Goal: Information Seeking & Learning: Learn about a topic

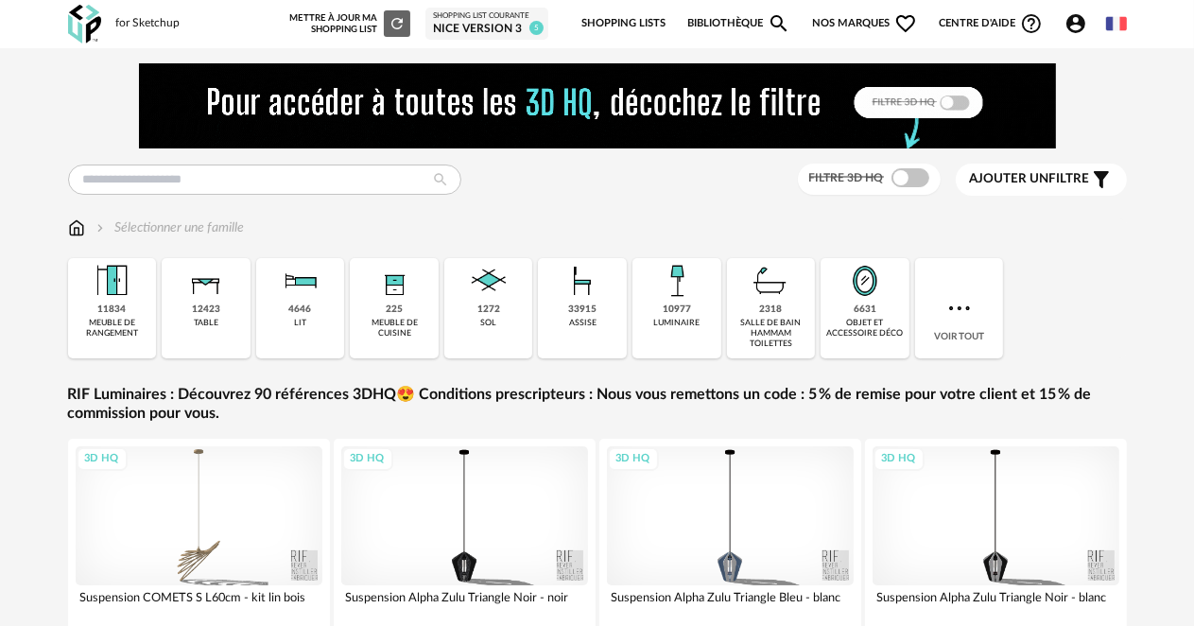
click at [466, 23] on div "Nice version 3" at bounding box center [487, 29] width 108 height 15
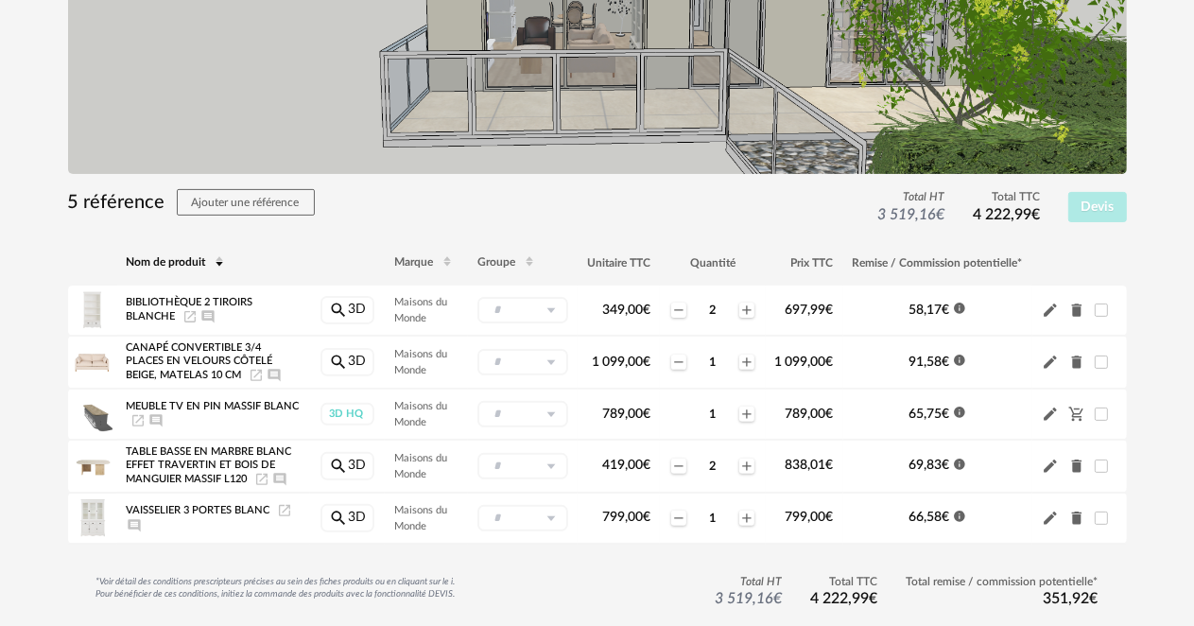
scroll to position [473, 0]
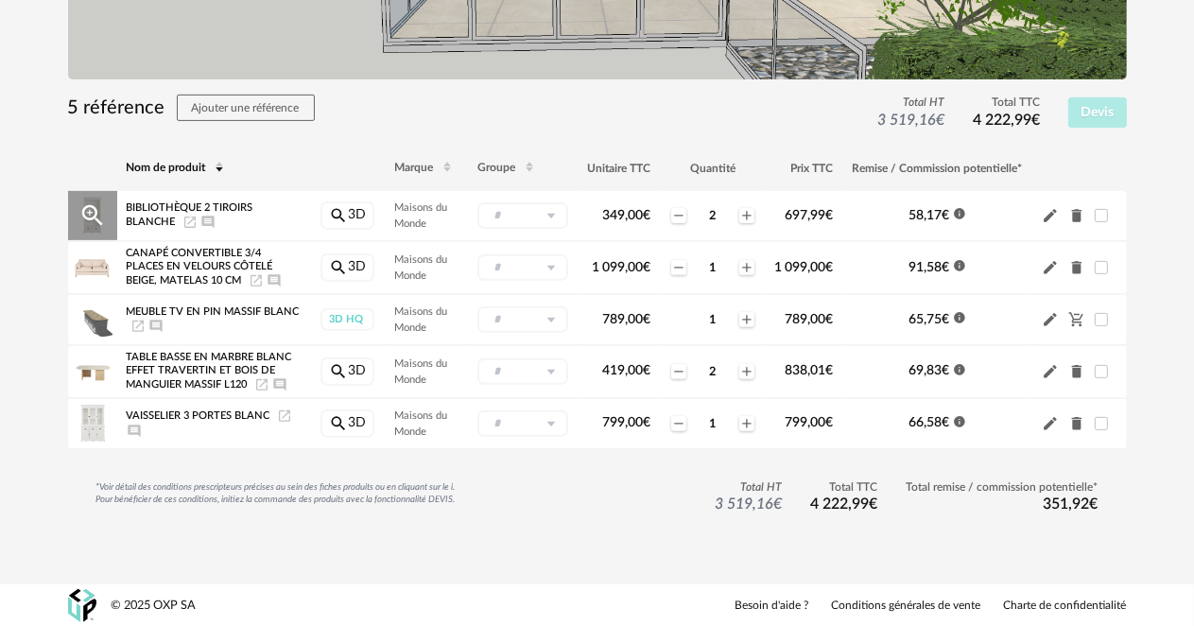
click at [104, 214] on icon "Magnify Plus Outline icon" at bounding box center [92, 215] width 28 height 28
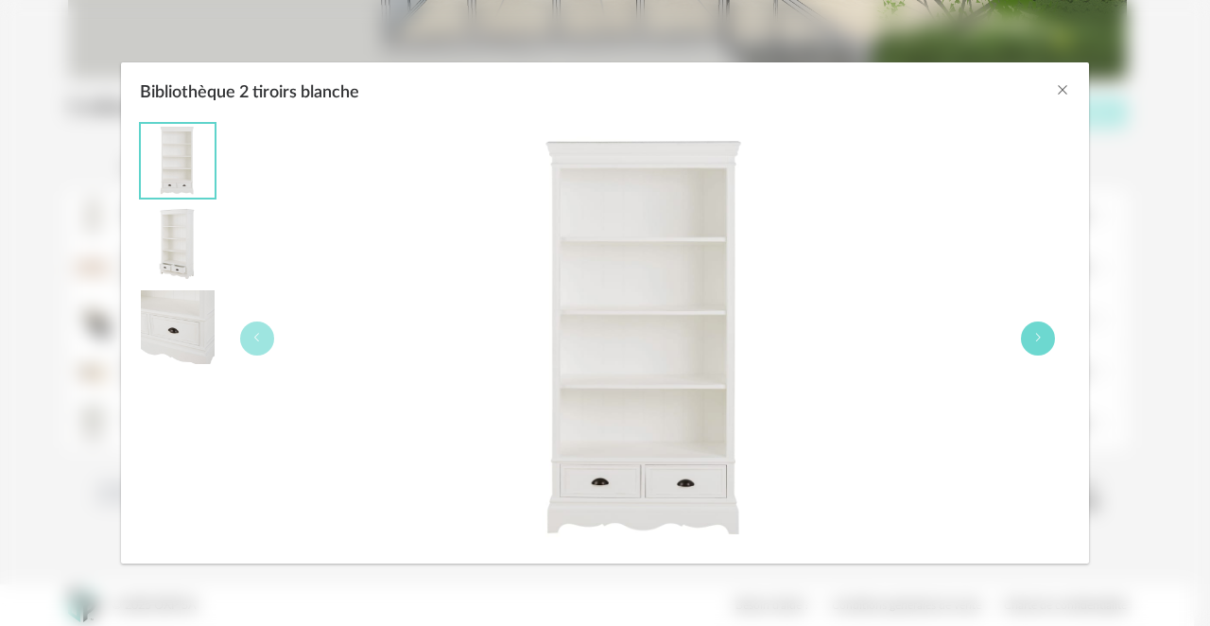
click at [1031, 337] on button "Bibliothèque 2 tiroirs blanche" at bounding box center [1038, 338] width 34 height 34
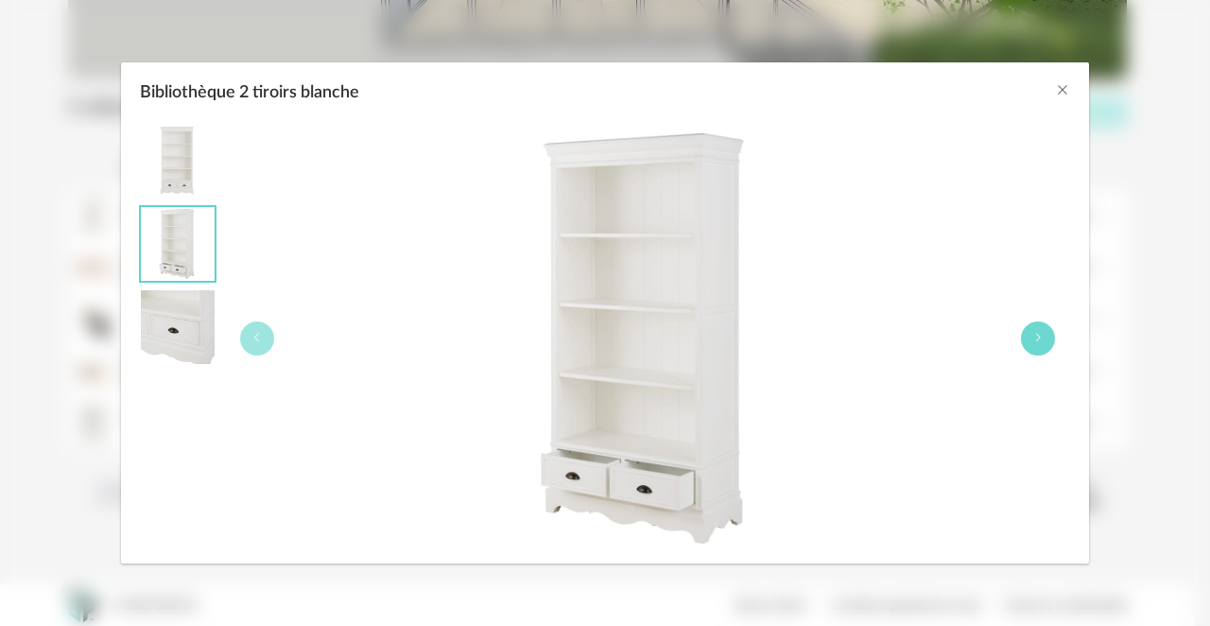
click at [1031, 337] on button "Bibliothèque 2 tiroirs blanche" at bounding box center [1038, 338] width 34 height 34
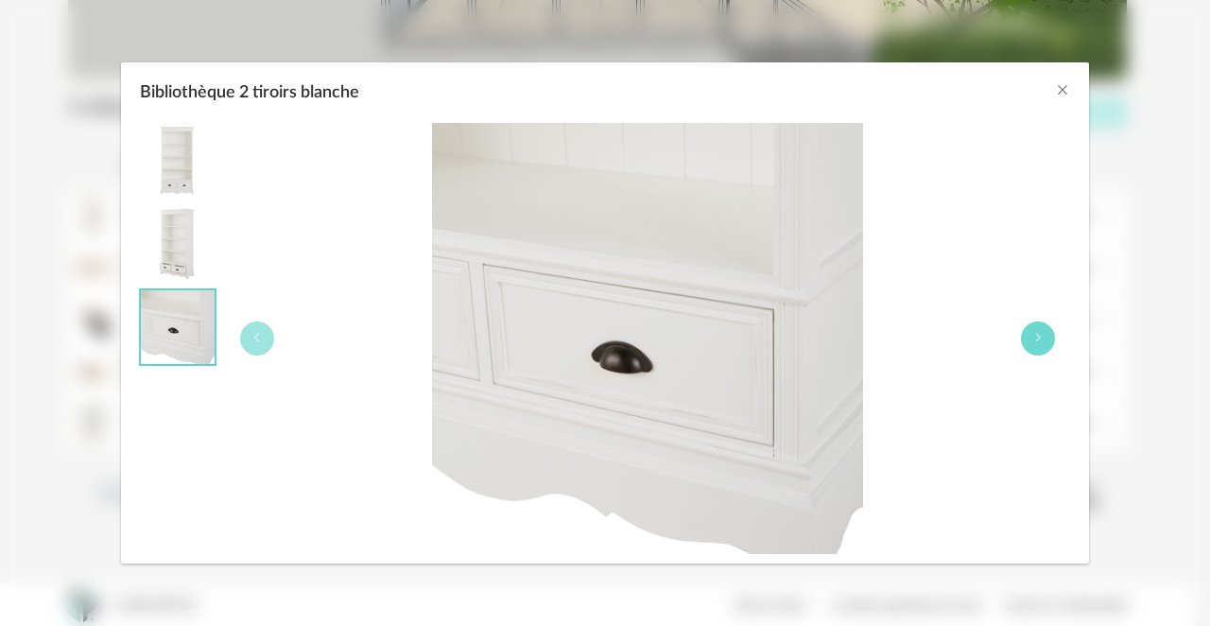
click at [1031, 337] on button "Bibliothèque 2 tiroirs blanche" at bounding box center [1038, 338] width 34 height 34
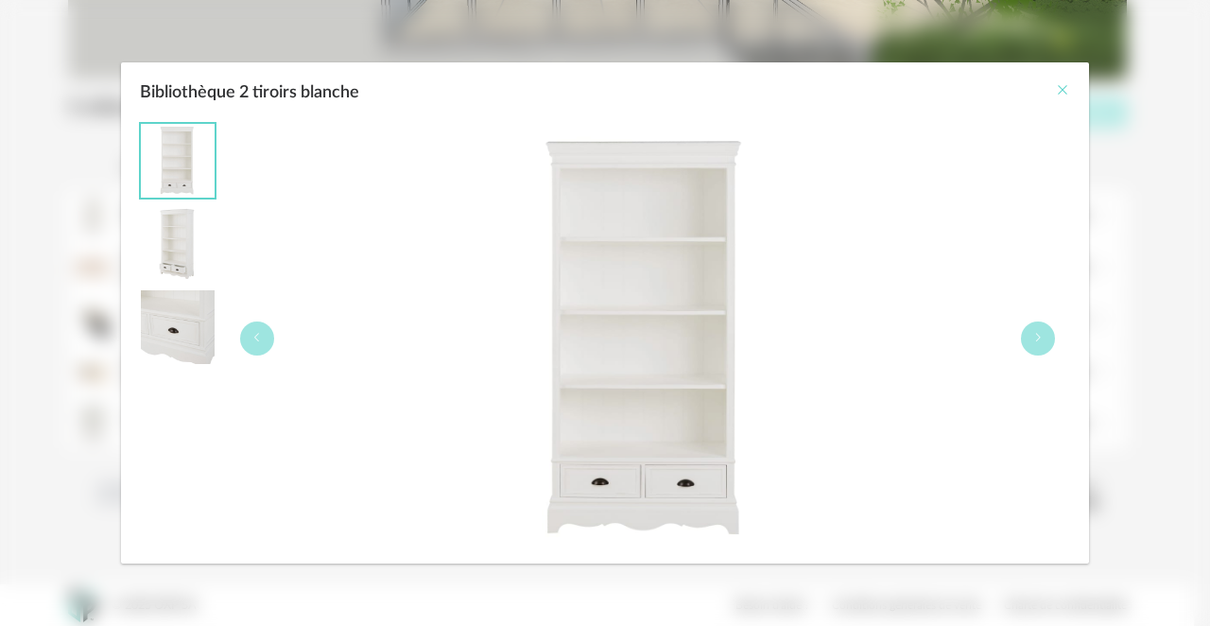
click at [1063, 88] on icon "Close" at bounding box center [1062, 89] width 15 height 15
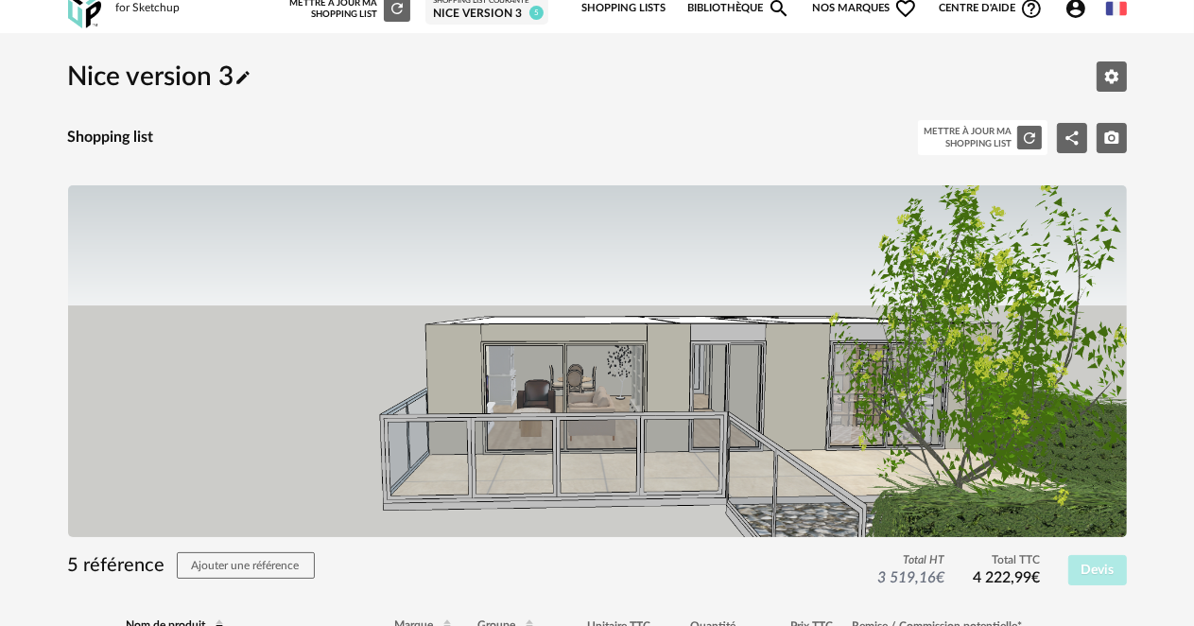
scroll to position [0, 0]
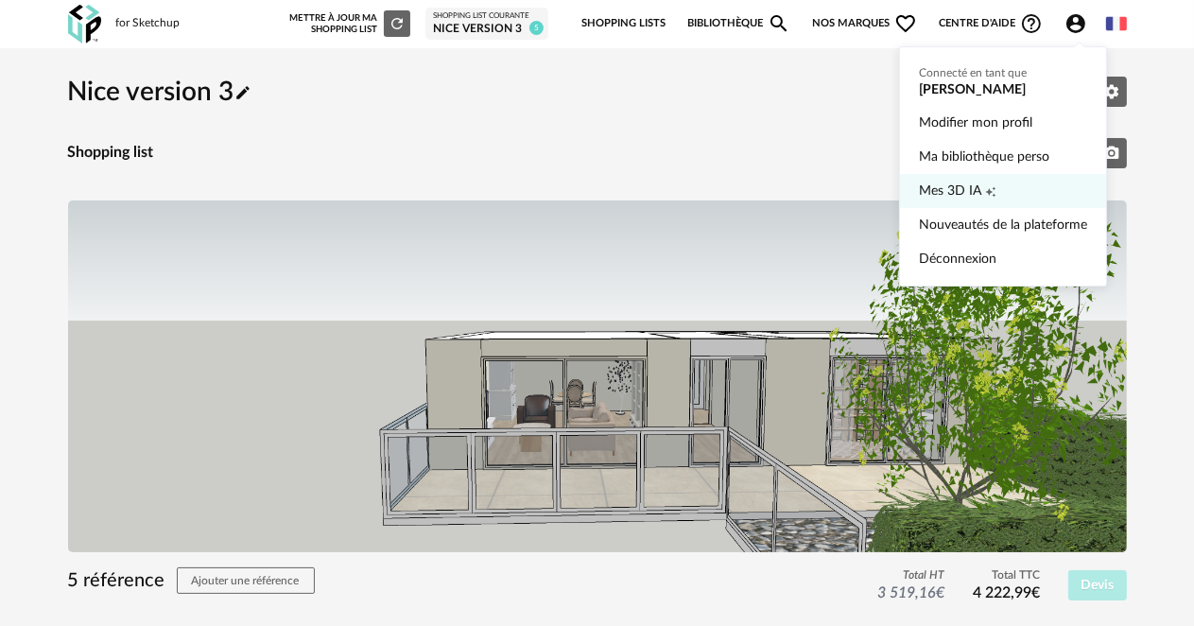
click at [966, 182] on span "Mes 3D IA" at bounding box center [950, 191] width 62 height 34
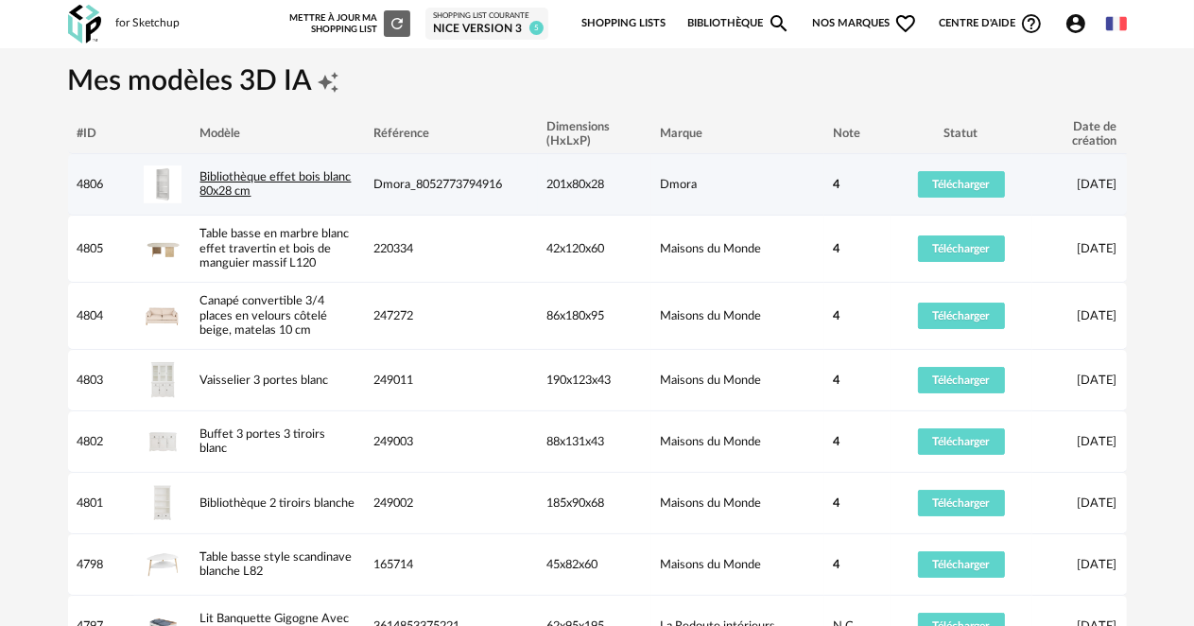
click at [252, 182] on link "Bibliothèque effet bois blanc 80x28 cm" at bounding box center [275, 184] width 151 height 26
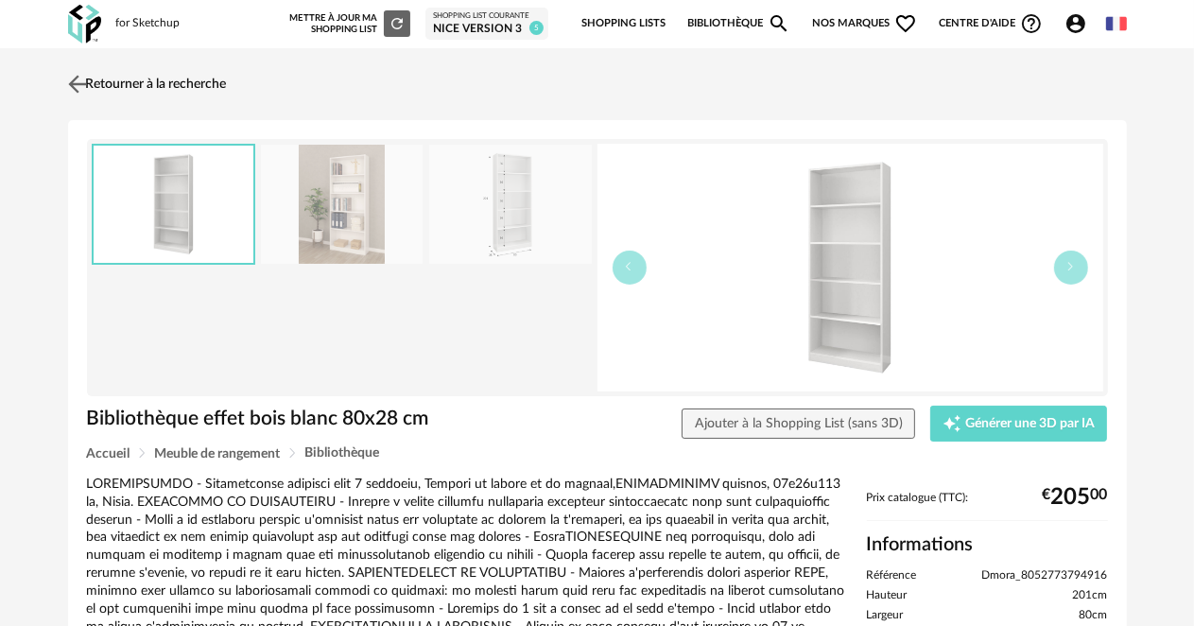
click at [77, 78] on img at bounding box center [76, 83] width 27 height 27
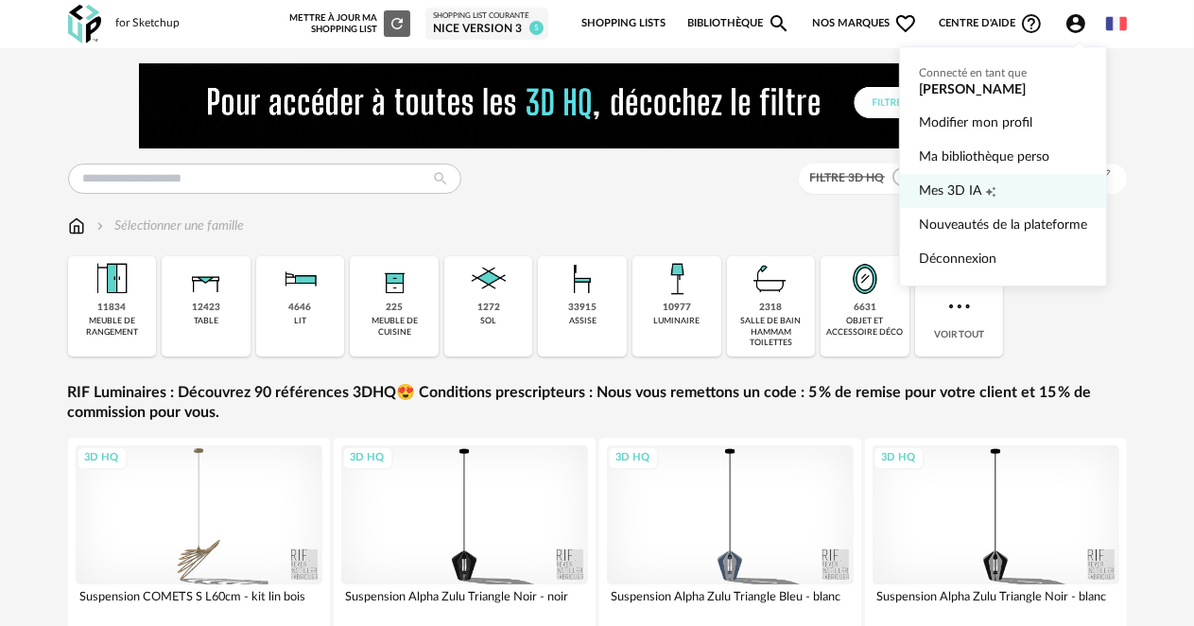
click at [952, 186] on span "Mes 3D IA" at bounding box center [950, 191] width 62 height 34
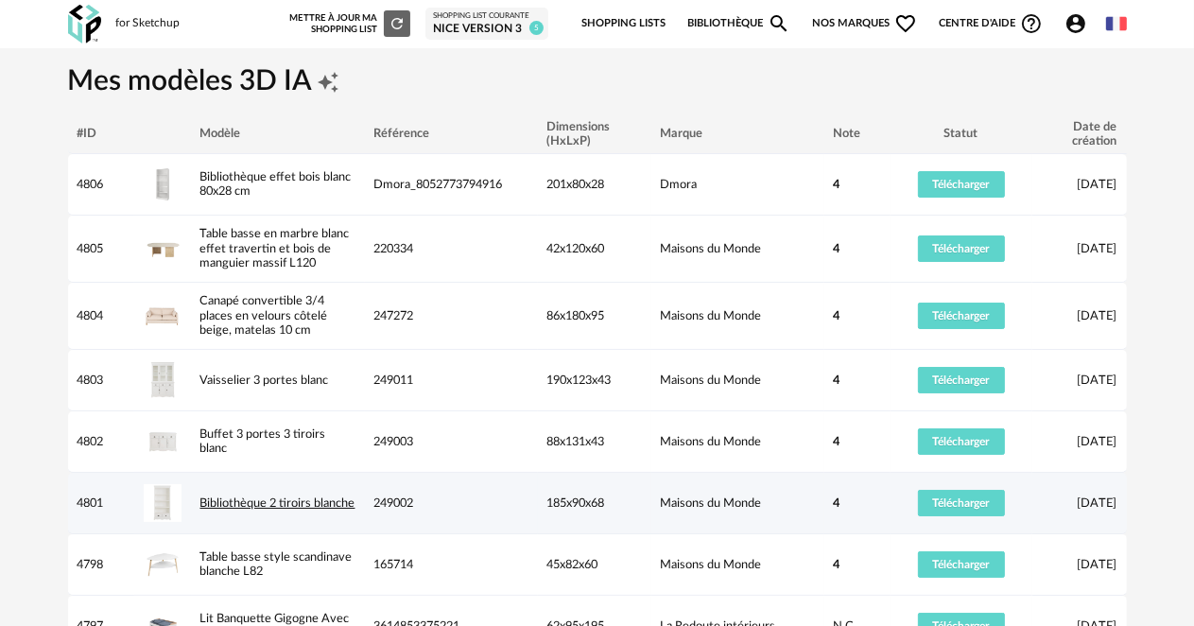
click at [211, 497] on link "Bibliothèque 2 tiroirs blanche" at bounding box center [277, 502] width 155 height 11
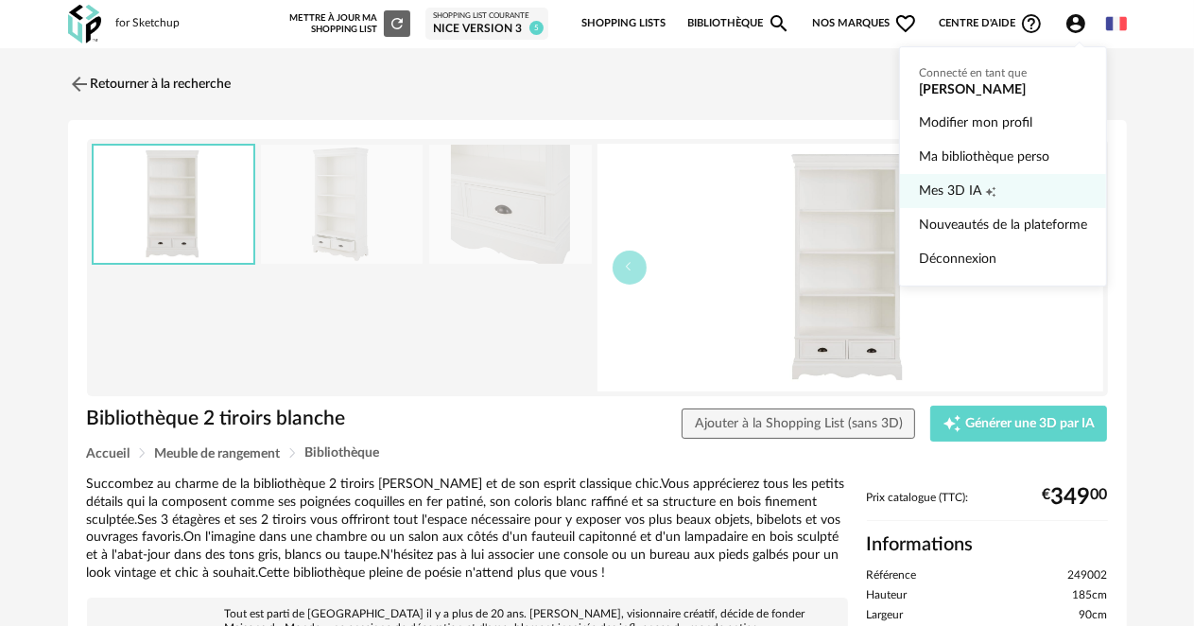
click at [976, 188] on span "Mes 3D IA" at bounding box center [950, 191] width 62 height 34
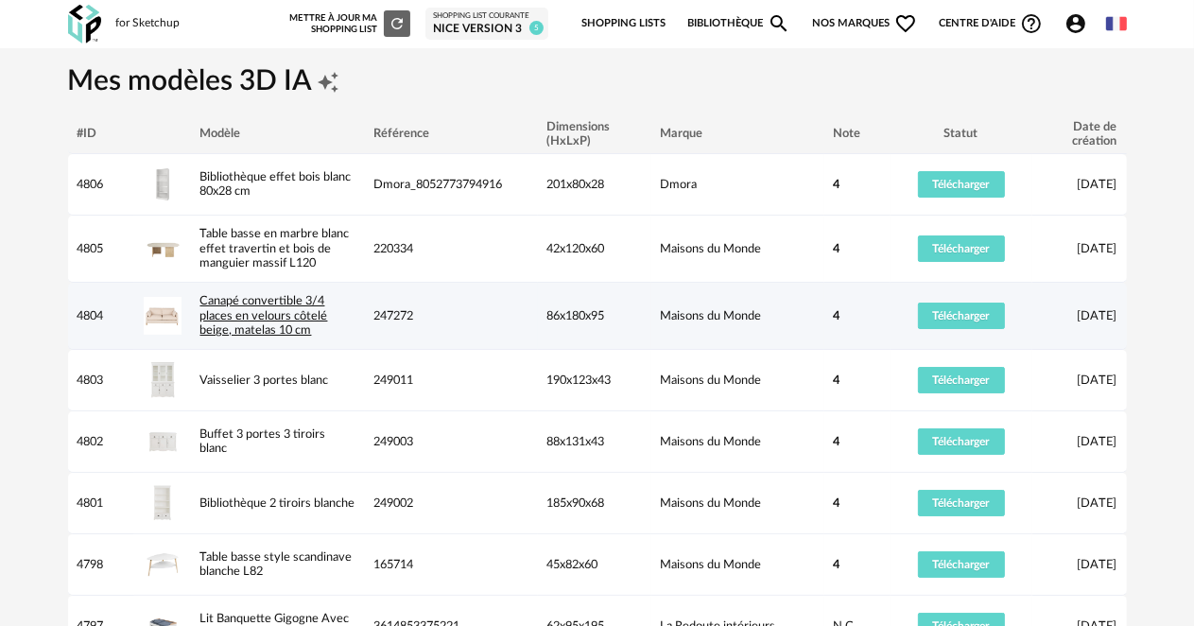
click at [244, 317] on link "Canapé convertible 3/4 places en velours côtelé beige, matelas 10 cm" at bounding box center [264, 315] width 128 height 41
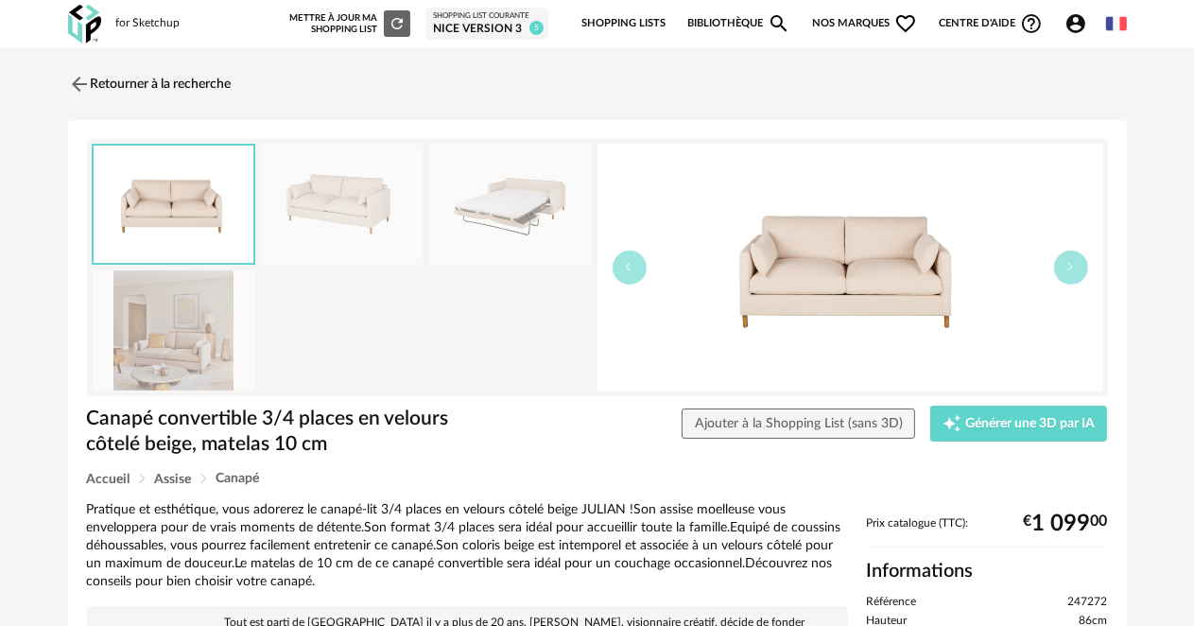
click at [1110, 20] on img at bounding box center [1116, 23] width 21 height 21
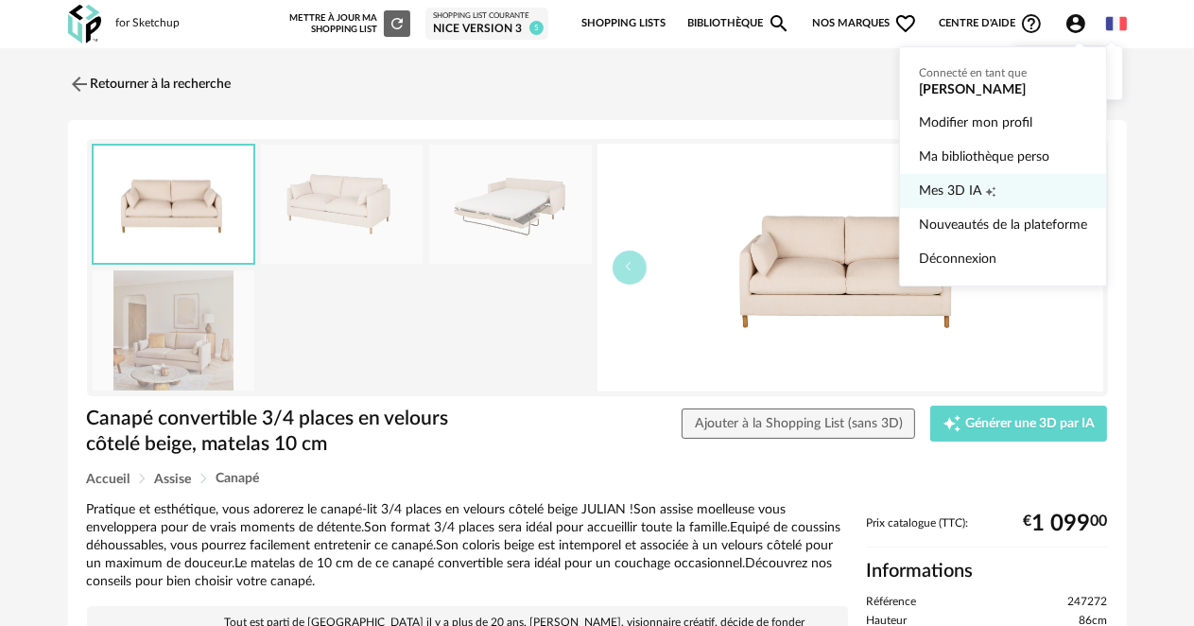
click at [957, 183] on span "Mes 3D IA" at bounding box center [950, 191] width 62 height 34
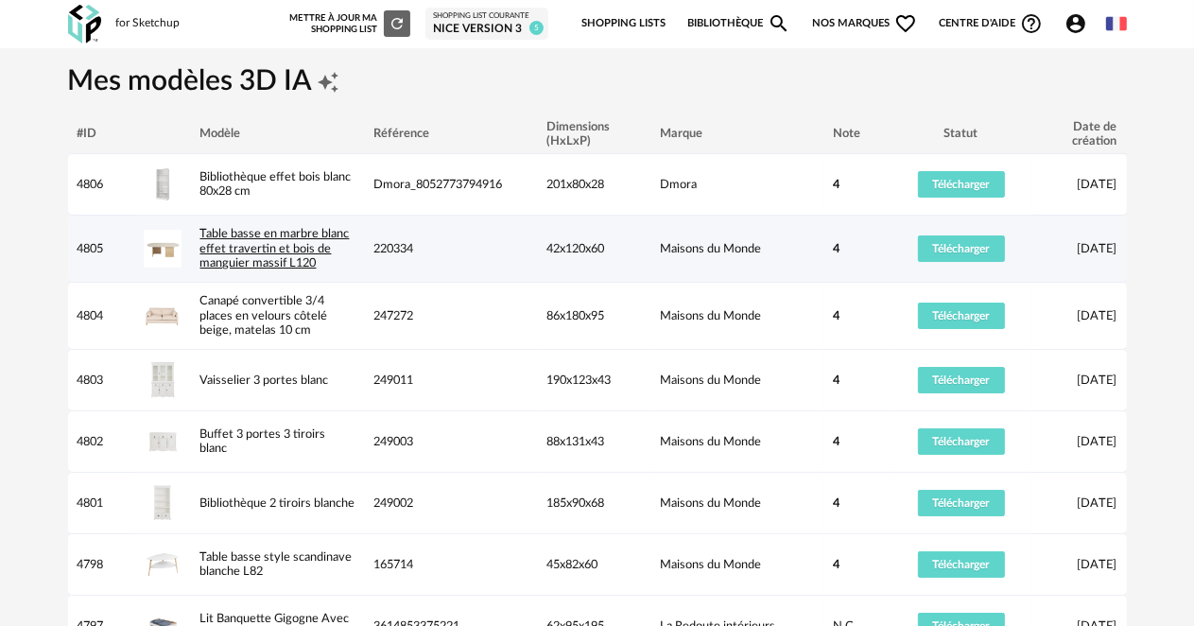
click at [271, 246] on link "Table basse en marbre blanc effet travertin et bois de manguier massif L120" at bounding box center [274, 248] width 149 height 41
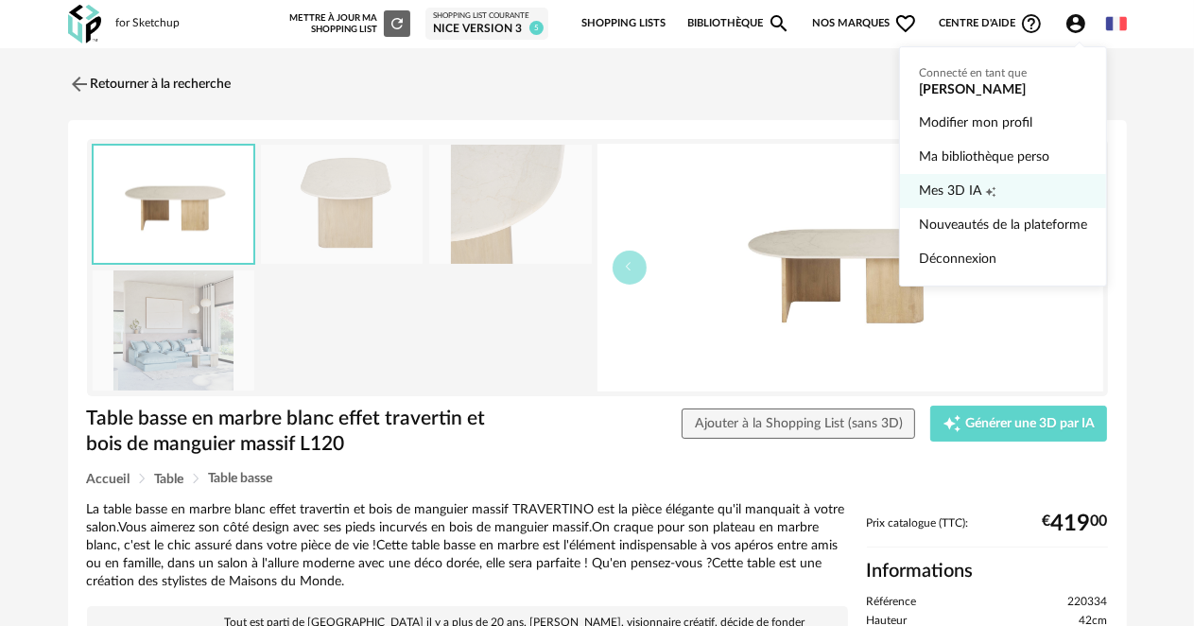
click at [940, 190] on span "Mes 3D IA" at bounding box center [950, 191] width 62 height 34
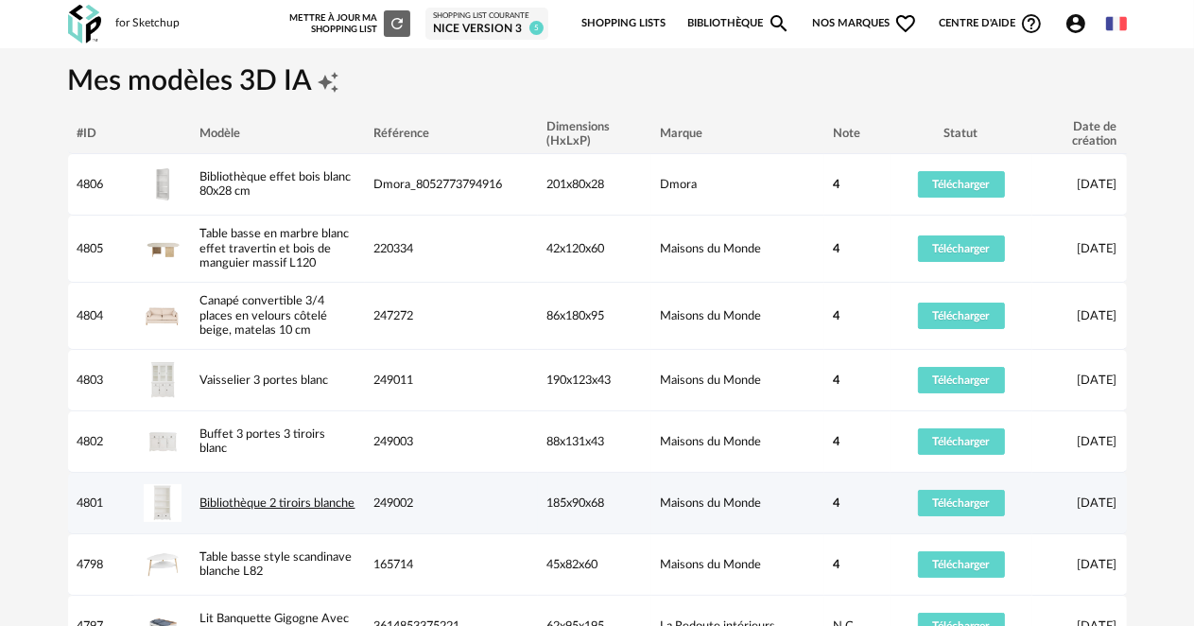
click at [250, 497] on link "Bibliothèque 2 tiroirs blanche" at bounding box center [277, 502] width 155 height 11
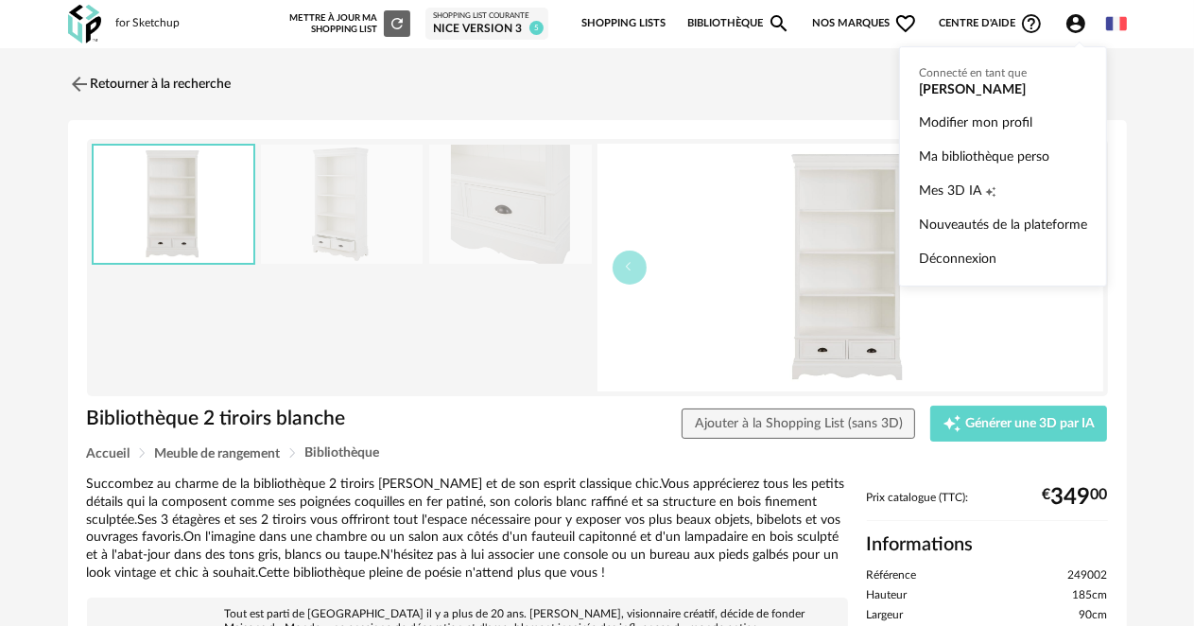
click at [1069, 23] on icon "Account Circle icon" at bounding box center [1076, 23] width 19 height 19
click at [941, 195] on span "Mes 3D IA" at bounding box center [950, 191] width 62 height 34
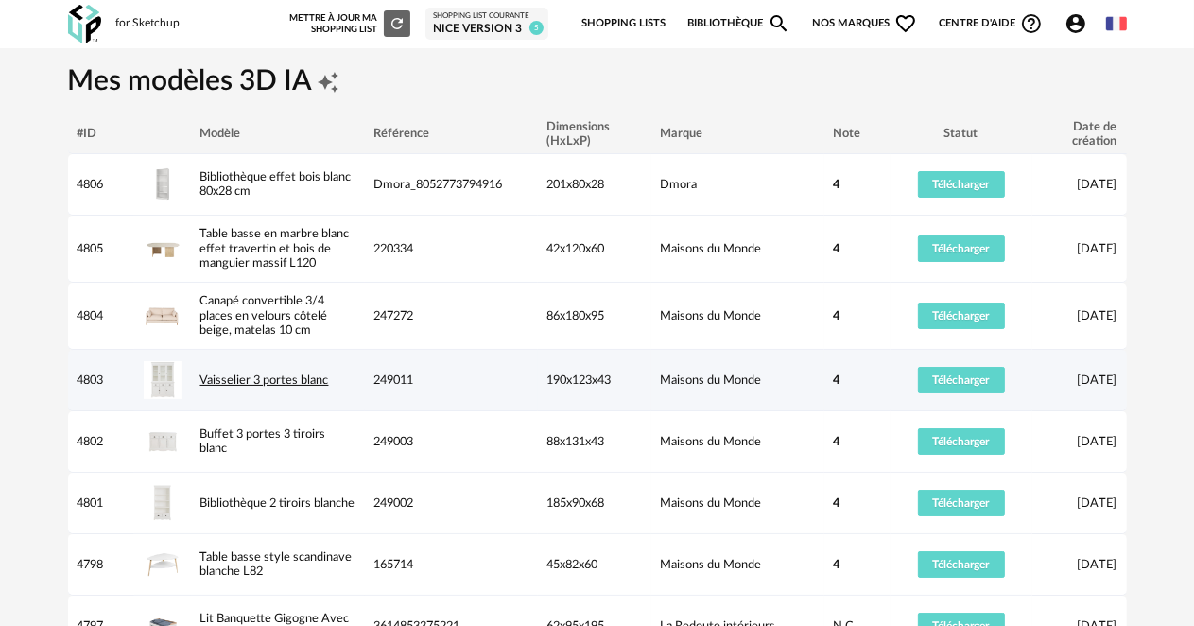
click at [230, 375] on link "Vaisselier 3 portes blanc" at bounding box center [264, 379] width 129 height 11
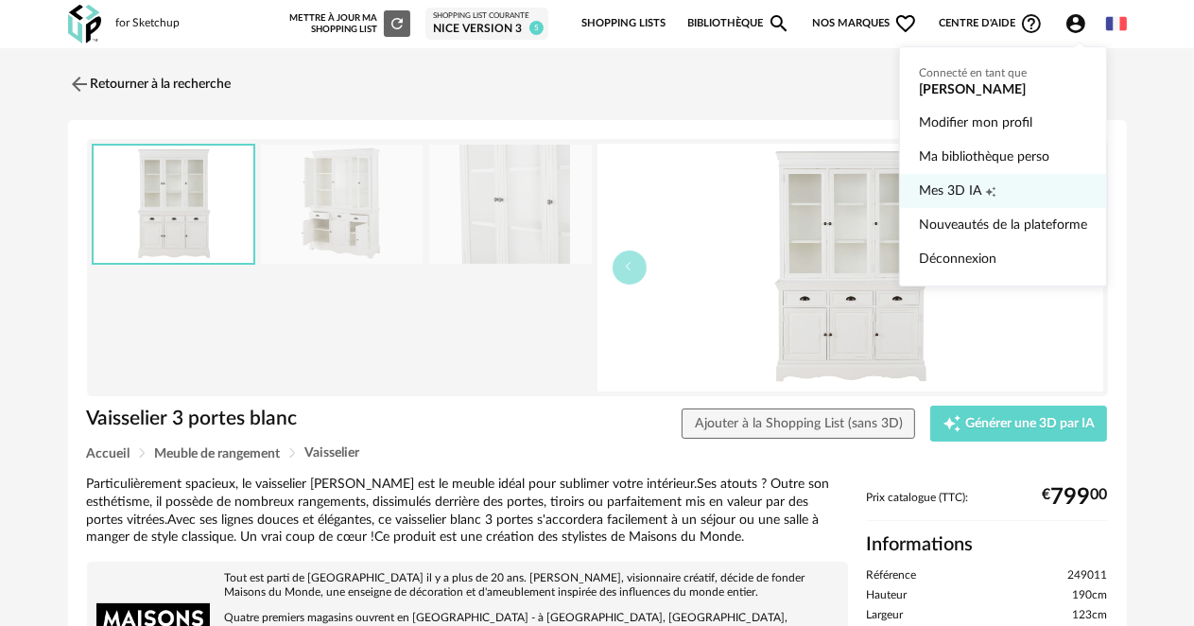
click at [936, 195] on span "Mes 3D IA" at bounding box center [950, 191] width 62 height 34
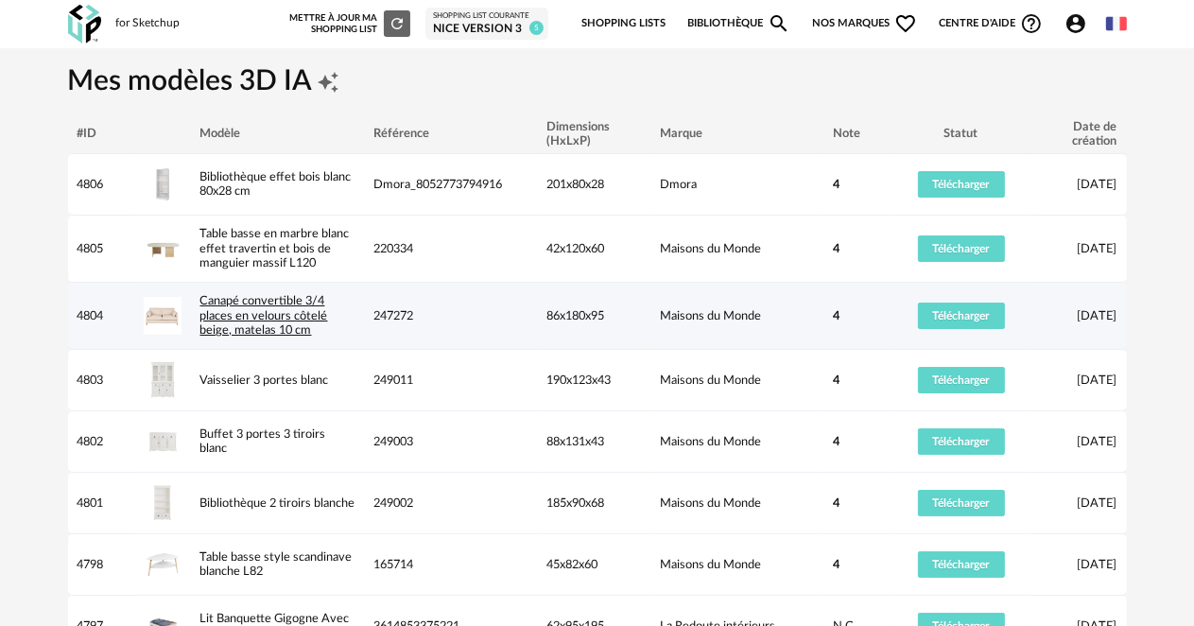
click at [221, 314] on link "Canapé convertible 3/4 places en velours côtelé beige, matelas 10 cm" at bounding box center [264, 315] width 128 height 41
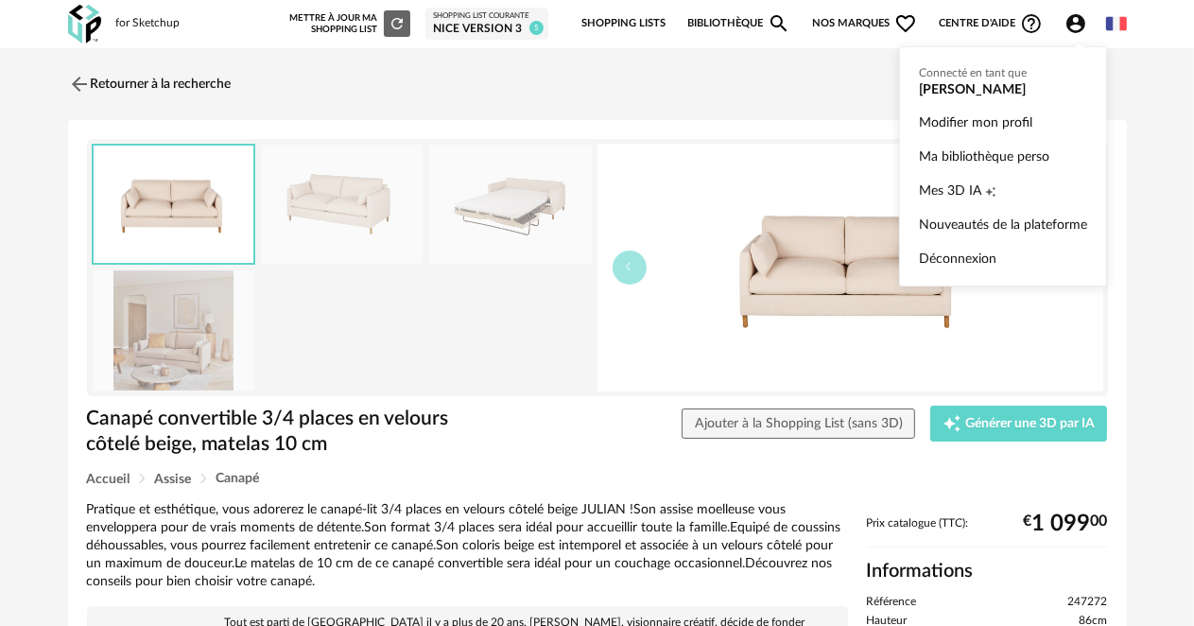
click at [1068, 25] on icon "Account Circle icon" at bounding box center [1076, 23] width 19 height 19
click at [943, 189] on span "Mes 3D IA" at bounding box center [950, 191] width 62 height 34
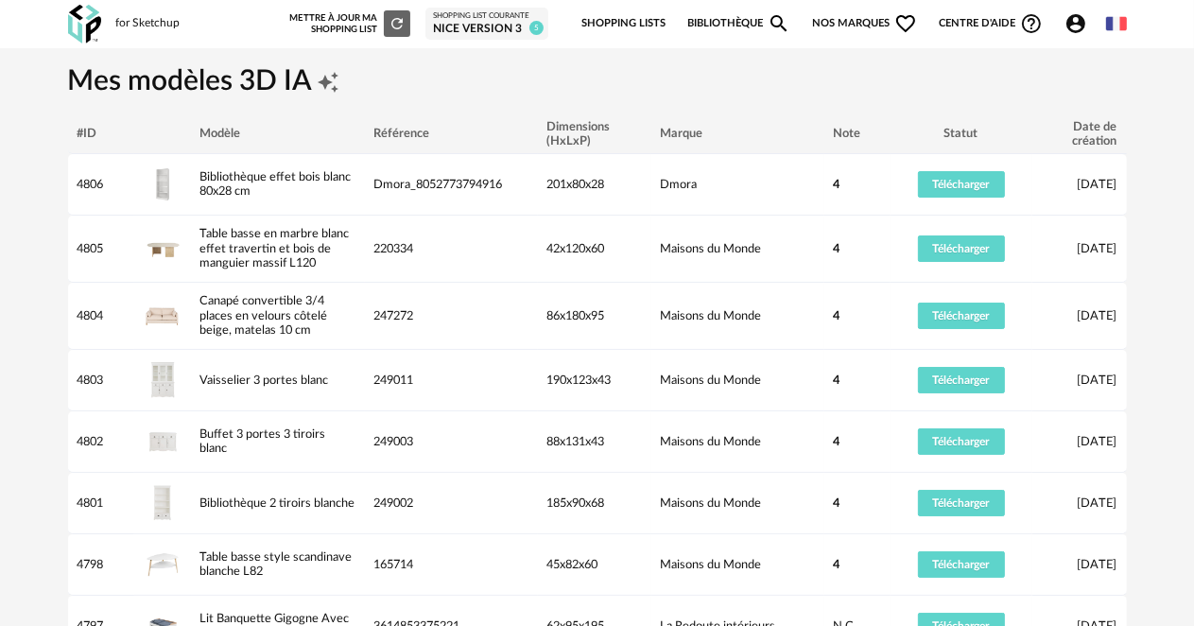
click at [735, 21] on link "Bibliothèque Magnify icon" at bounding box center [739, 24] width 104 height 40
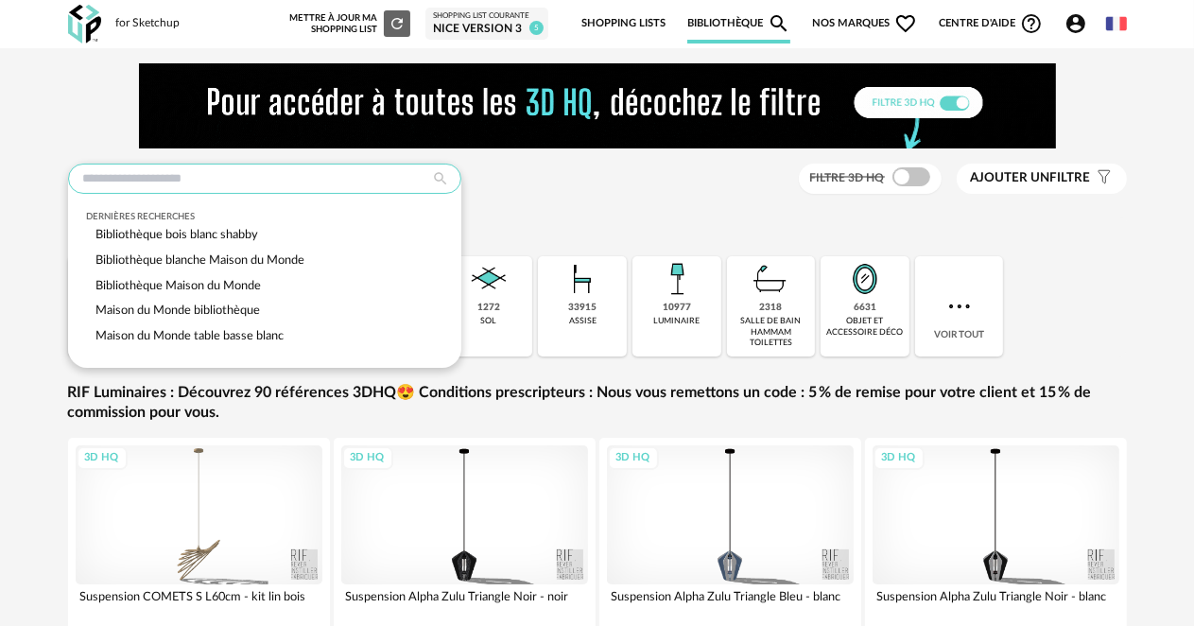
click at [83, 180] on input "text" at bounding box center [264, 179] width 393 height 30
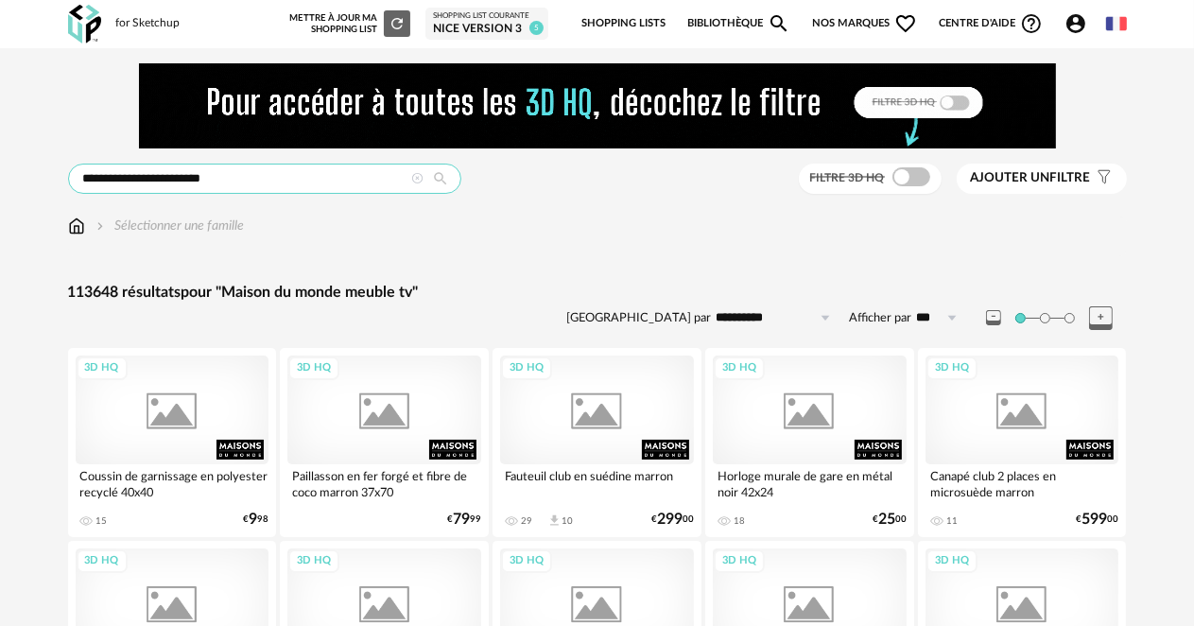
type input "**********"
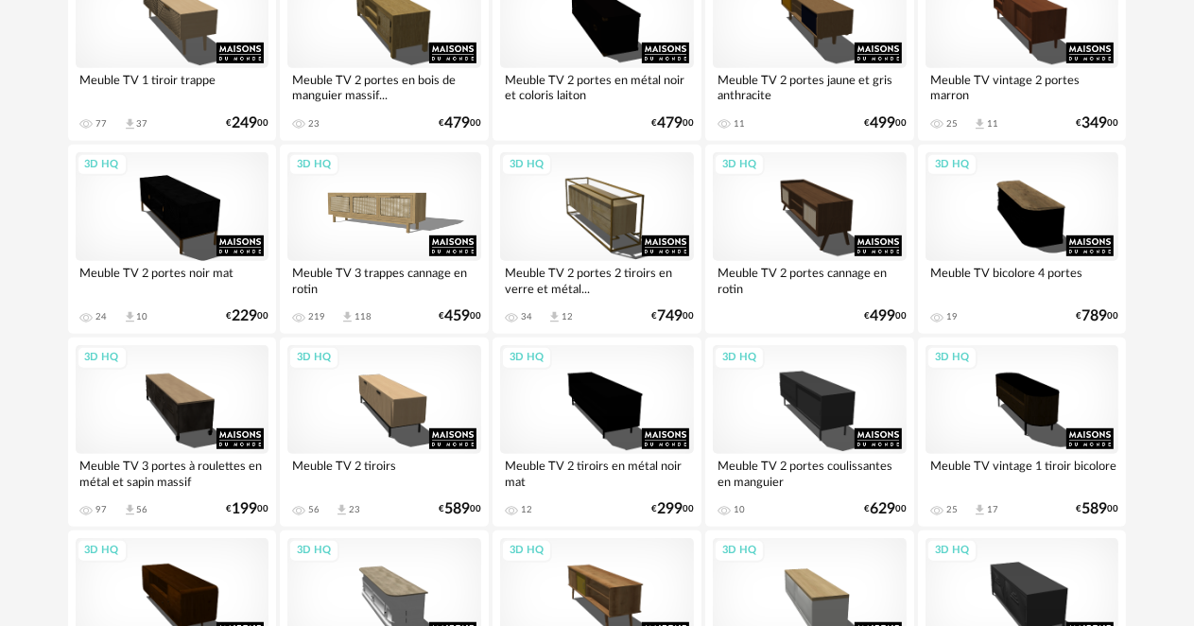
scroll to position [851, 0]
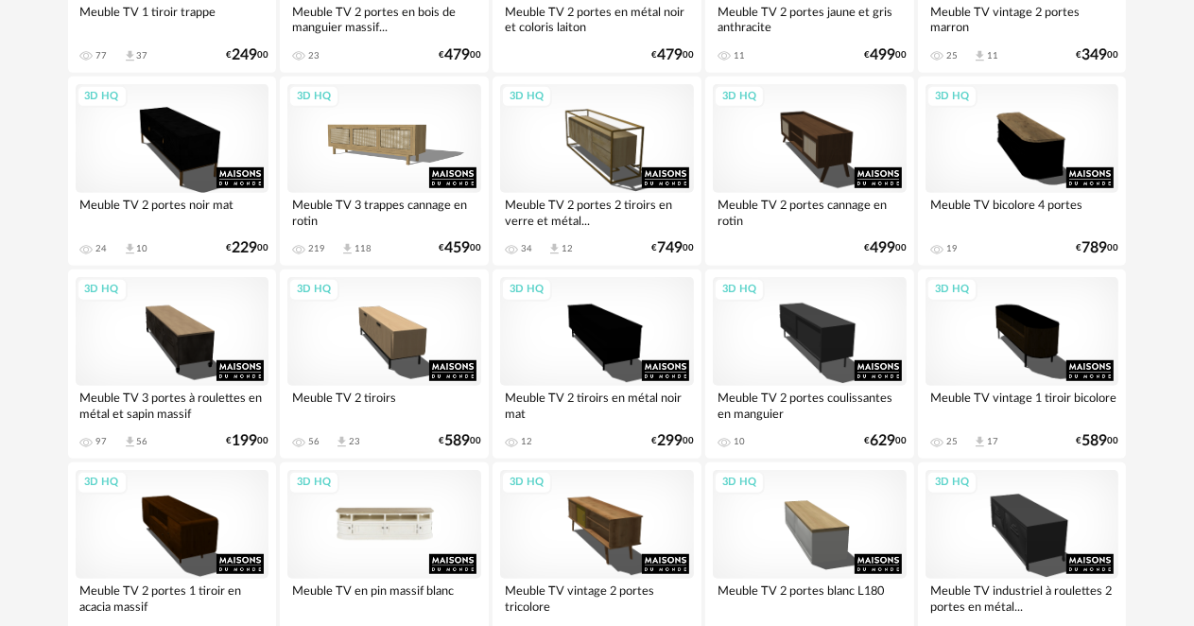
click at [313, 557] on div "3D HQ" at bounding box center [384, 524] width 194 height 109
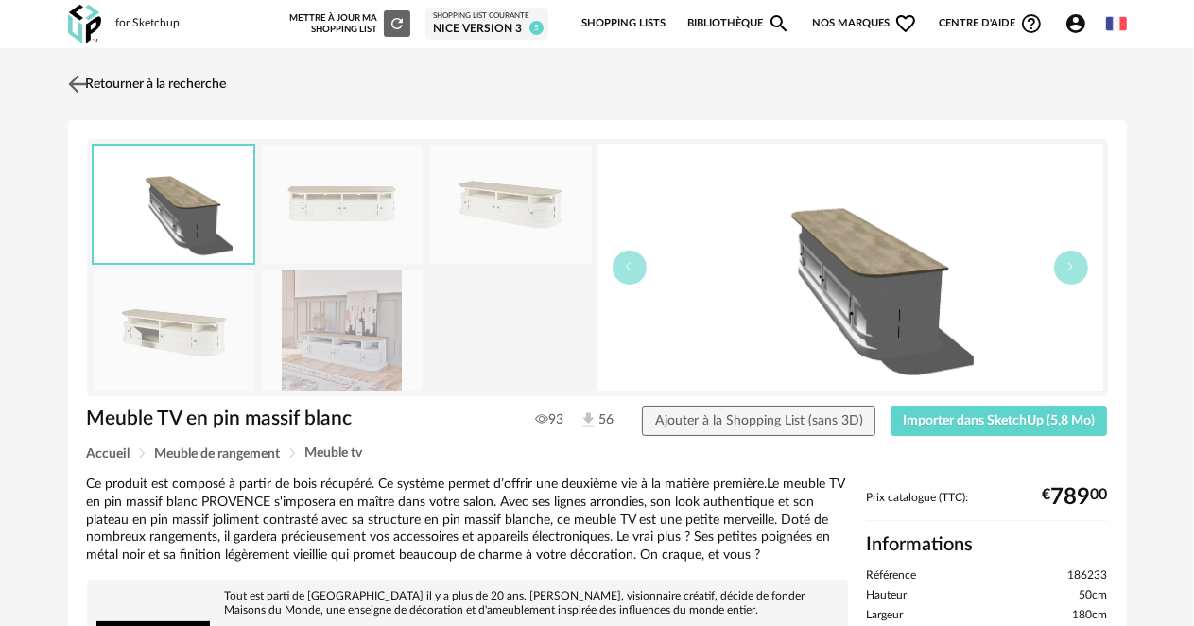
click at [77, 87] on img at bounding box center [76, 83] width 27 height 27
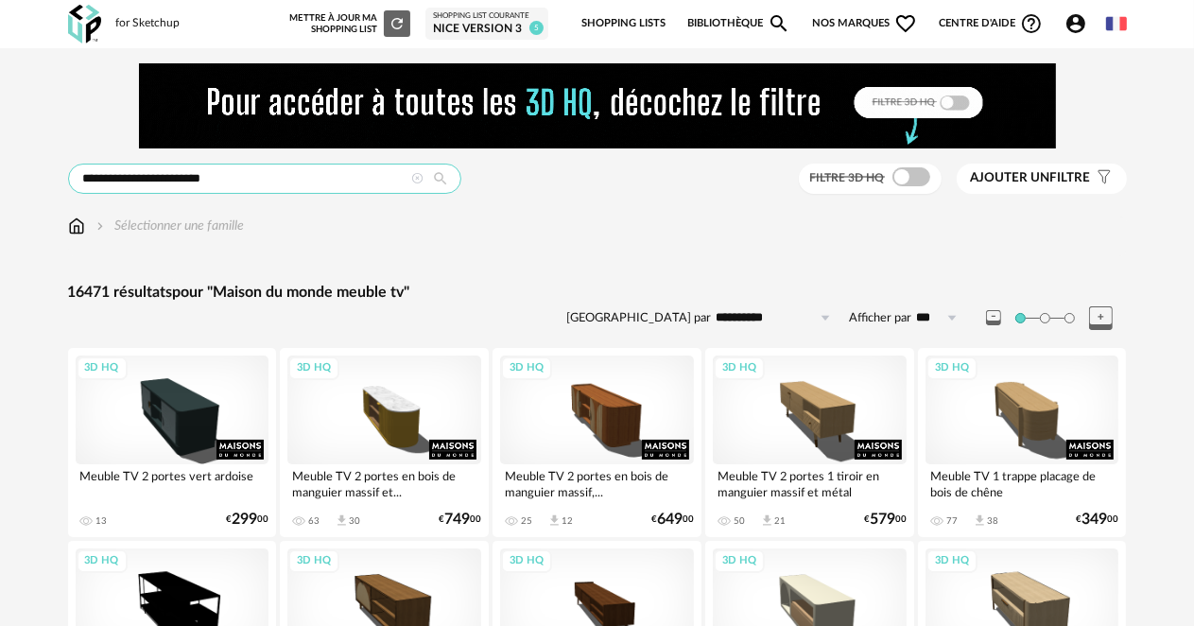
click at [234, 179] on input "**********" at bounding box center [264, 179] width 393 height 30
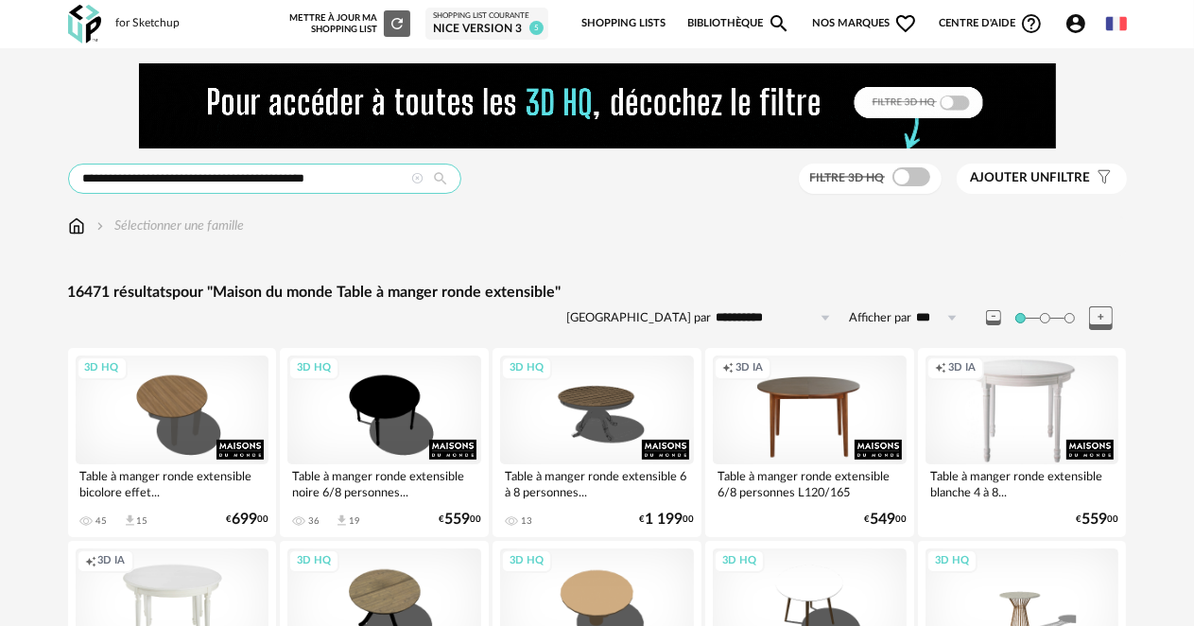
click at [299, 181] on input "**********" at bounding box center [264, 179] width 393 height 30
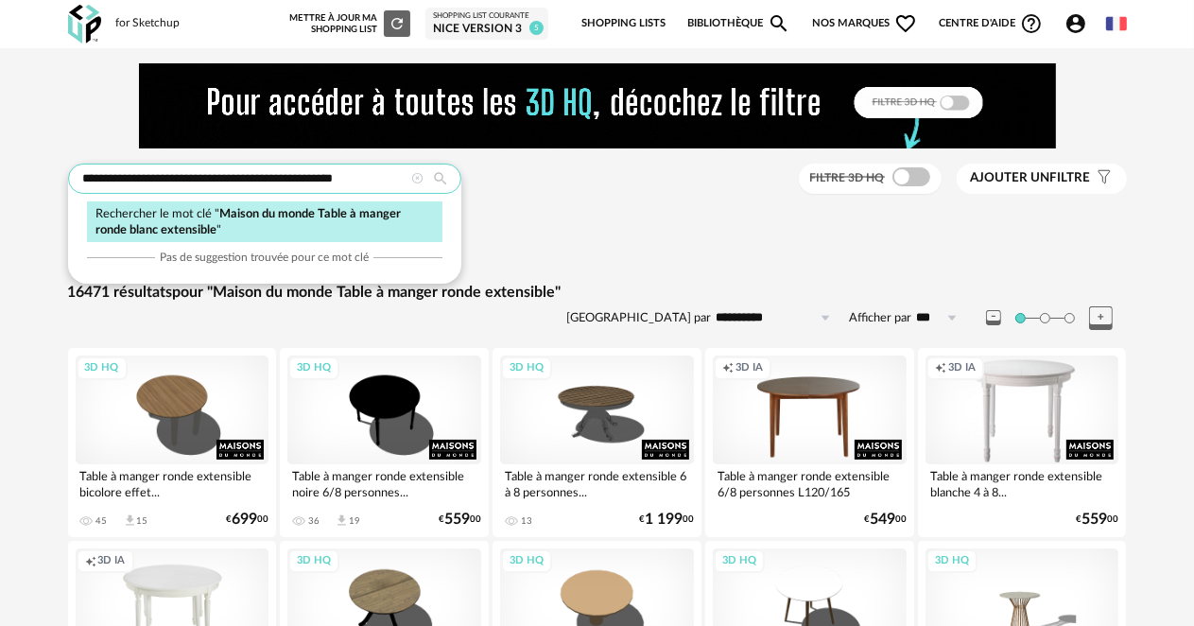
type input "**********"
